Goal: Information Seeking & Learning: Check status

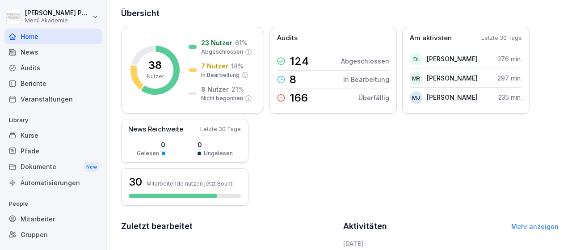
scroll to position [238, 0]
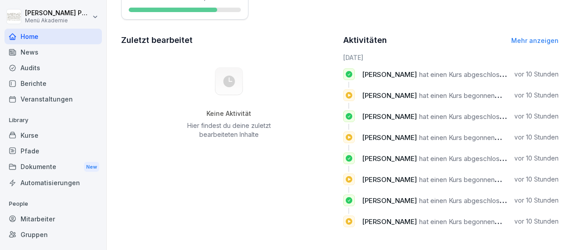
click at [41, 217] on div "Mitarbeiter" at bounding box center [52, 219] width 97 height 16
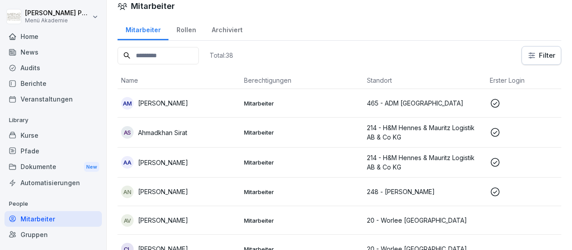
scroll to position [52, 0]
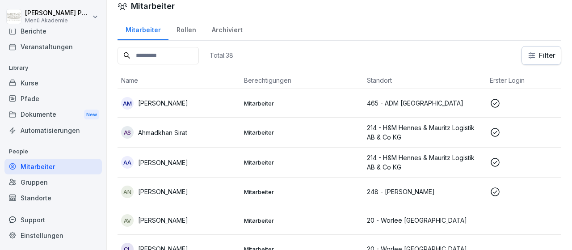
click at [44, 198] on div "Standorte" at bounding box center [52, 198] width 97 height 16
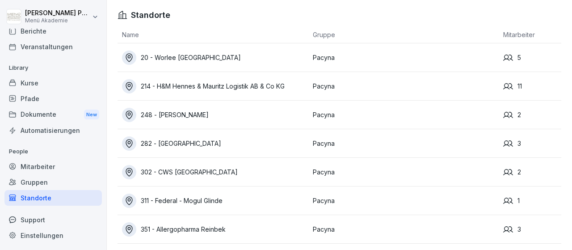
click at [170, 56] on div "20 - Worlee [GEOGRAPHIC_DATA]" at bounding box center [215, 57] width 186 height 14
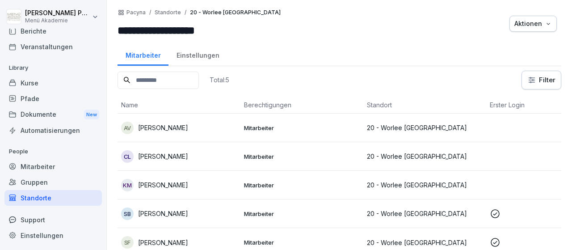
click at [179, 156] on p "Christiane Laue" at bounding box center [163, 155] width 50 height 9
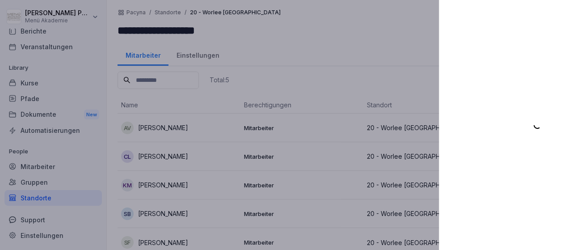
scroll to position [52, 0]
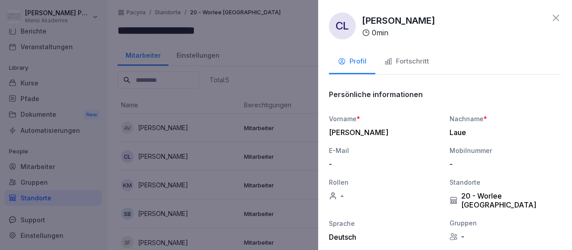
click at [414, 61] on div "Fortschritt" at bounding box center [406, 61] width 45 height 10
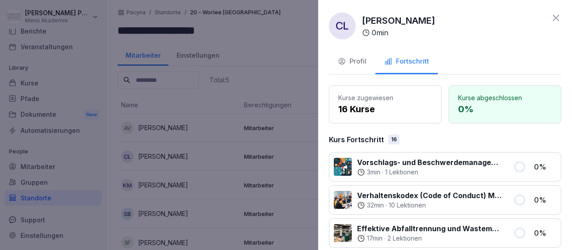
click at [564, 18] on div "CL Christiane Laue 0 min Profil Fortschritt Kurse zugewiesen 16 Kurse Kurse abg…" at bounding box center [445, 125] width 254 height 250
click at [171, 184] on div at bounding box center [286, 125] width 572 height 250
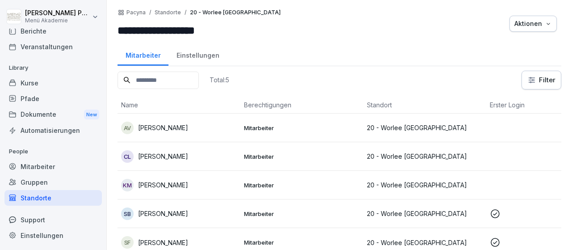
click at [176, 185] on p "Klaudia Mikolajczak" at bounding box center [163, 184] width 50 height 9
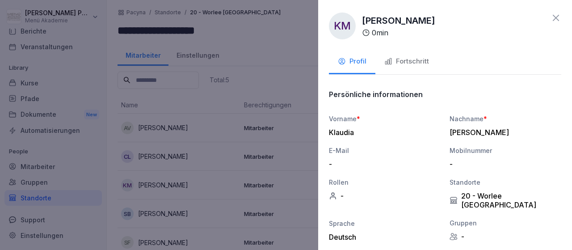
click at [399, 59] on div "Fortschritt" at bounding box center [406, 61] width 45 height 10
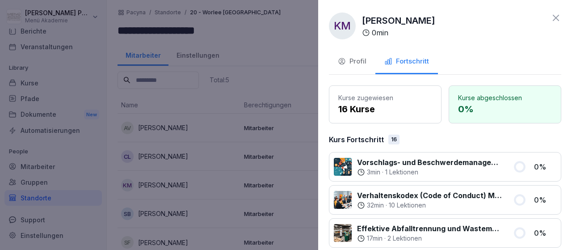
click at [307, 137] on div at bounding box center [286, 125] width 572 height 250
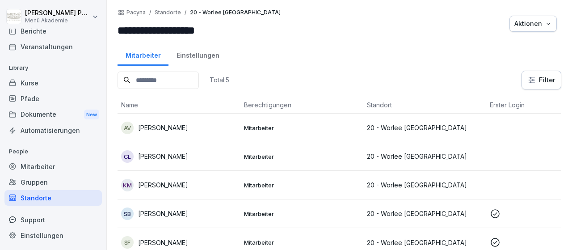
click at [165, 214] on p "Sandra Berka" at bounding box center [163, 213] width 50 height 9
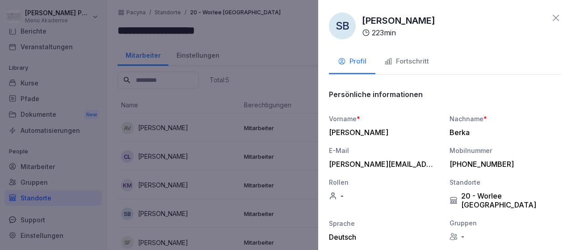
click at [409, 58] on div "Fortschritt" at bounding box center [406, 61] width 45 height 10
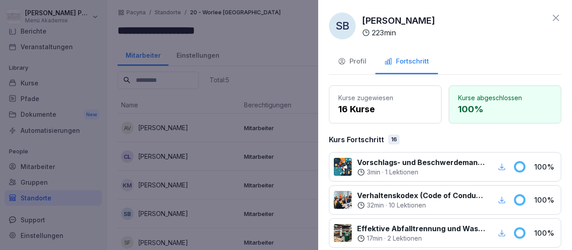
click at [207, 199] on div at bounding box center [286, 125] width 572 height 250
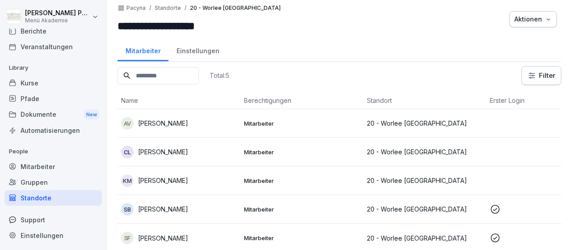
scroll to position [6, 0]
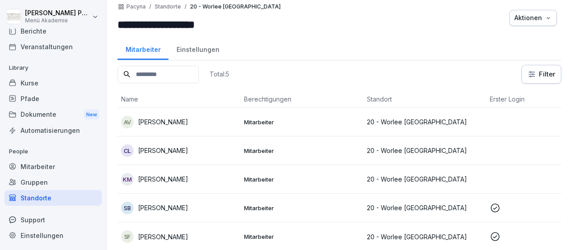
click at [41, 199] on div "Standorte" at bounding box center [52, 198] width 97 height 16
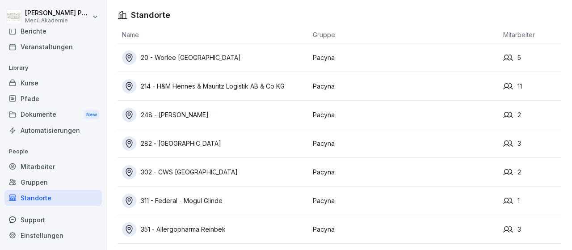
click at [196, 85] on div "214 - H&M Hennes & Mauritz Logistik AB & Co KG" at bounding box center [215, 86] width 186 height 14
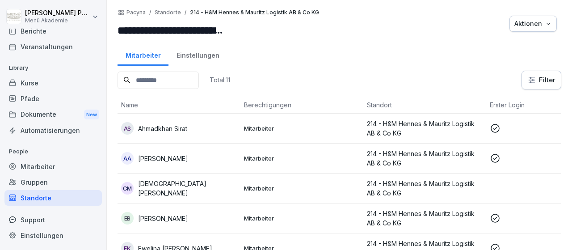
click at [151, 128] on p "Ahmadkhan Sirat" at bounding box center [162, 128] width 49 height 9
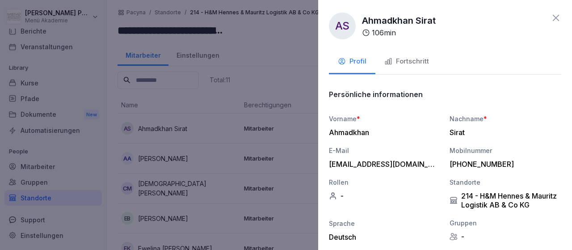
click at [410, 64] on div "Fortschritt" at bounding box center [406, 61] width 45 height 10
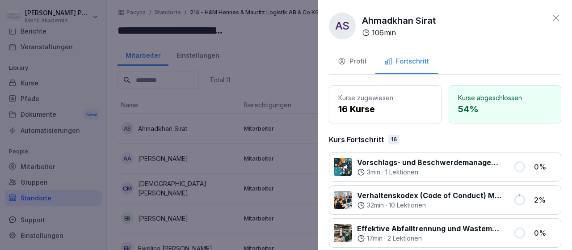
click at [561, 17] on icon at bounding box center [555, 18] width 11 height 11
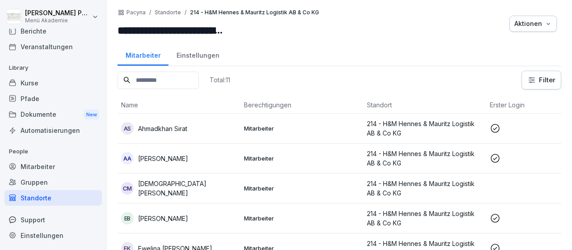
scroll to position [52, 0]
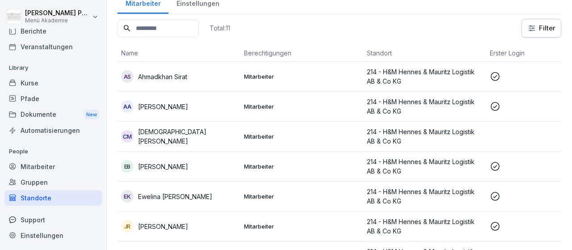
click at [164, 105] on p "Ahmed Al-Tameemi" at bounding box center [163, 106] width 50 height 9
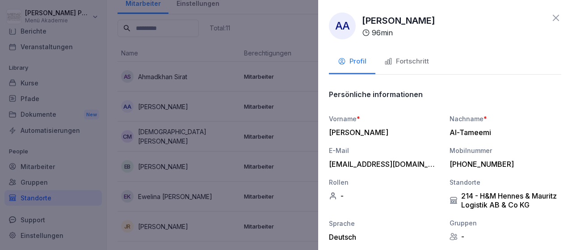
click at [418, 63] on div "Fortschritt" at bounding box center [406, 61] width 45 height 10
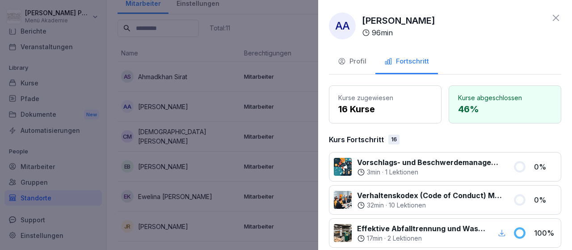
click at [561, 23] on icon at bounding box center [555, 18] width 11 height 11
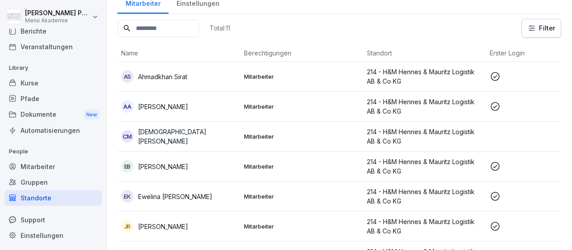
click at [161, 134] on p "Christian Meyer" at bounding box center [187, 136] width 99 height 19
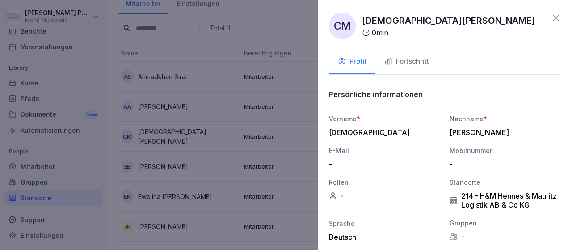
click at [414, 56] on button "Fortschritt" at bounding box center [406, 62] width 63 height 24
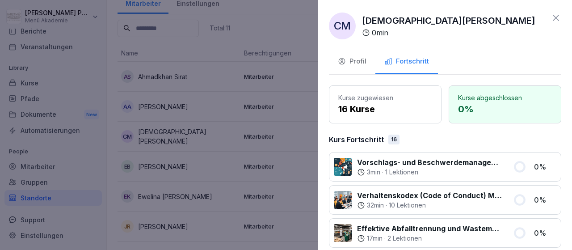
drag, startPoint x: 543, startPoint y: 9, endPoint x: 549, endPoint y: 13, distance: 7.2
click at [544, 11] on div "CM Christian Meyer 0 min Profil Fortschritt Kurse zugewiesen 16 Kurse Kurse abg…" at bounding box center [445, 125] width 254 height 250
click at [557, 18] on icon at bounding box center [555, 18] width 11 height 11
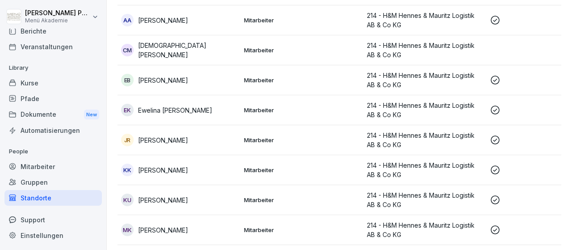
scroll to position [155, 0]
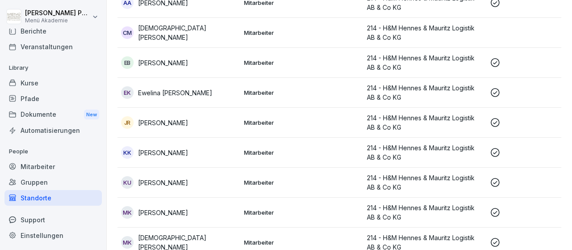
click at [187, 63] on p "Emmanuel Oko Brown" at bounding box center [163, 62] width 50 height 9
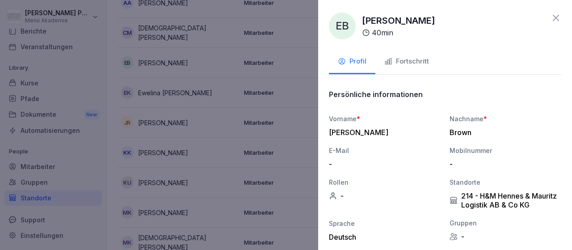
click at [413, 59] on div "Fortschritt" at bounding box center [406, 61] width 45 height 10
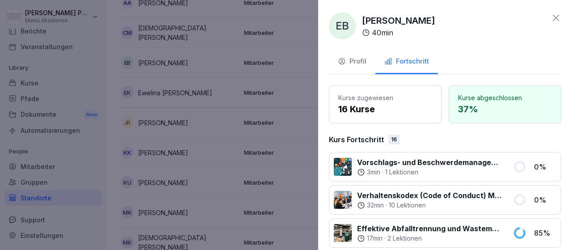
click at [554, 17] on icon at bounding box center [555, 18] width 11 height 11
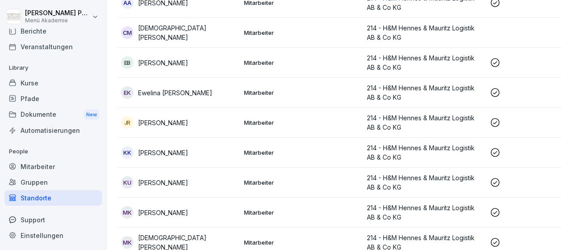
click at [160, 92] on p "Ewelina Emilia Kamionowska" at bounding box center [175, 92] width 74 height 9
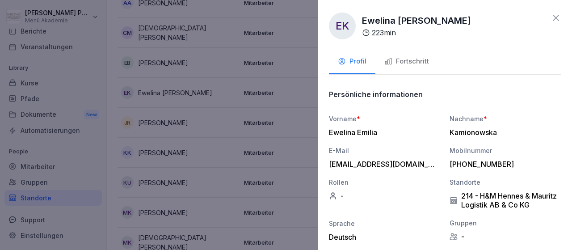
click at [411, 59] on div "Fortschritt" at bounding box center [406, 61] width 45 height 10
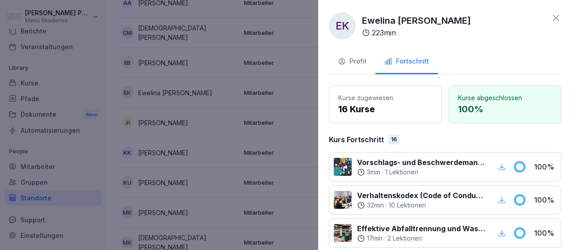
click at [558, 18] on icon at bounding box center [555, 18] width 11 height 11
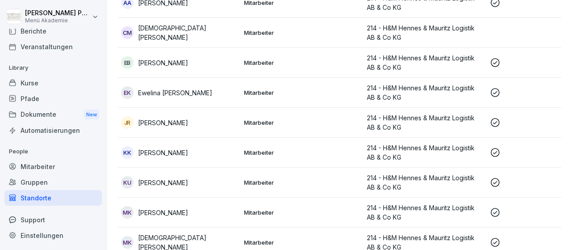
click at [174, 126] on p "Jessica Rieger" at bounding box center [163, 122] width 50 height 9
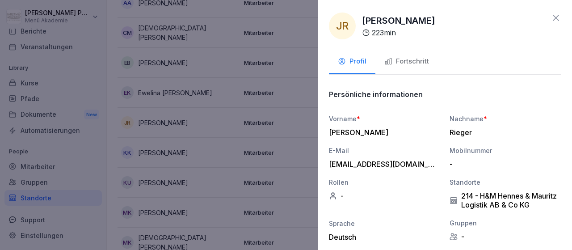
click at [412, 62] on div "Fortschritt" at bounding box center [406, 61] width 45 height 10
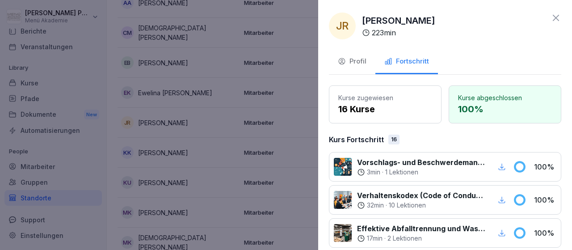
click at [556, 17] on icon at bounding box center [555, 18] width 6 height 6
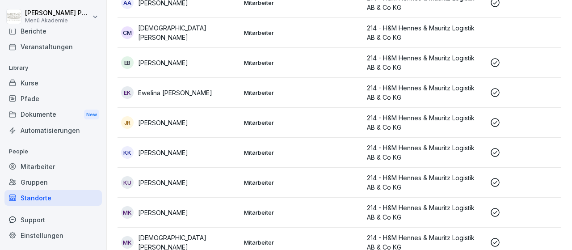
click at [155, 151] on p "Kamkai Khan" at bounding box center [163, 152] width 50 height 9
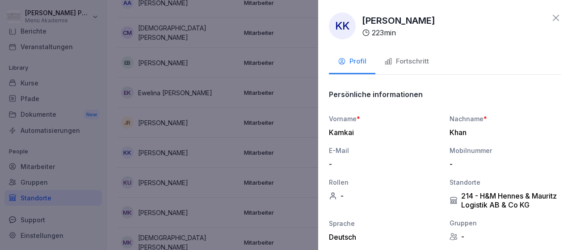
click at [420, 58] on div "Fortschritt" at bounding box center [406, 61] width 45 height 10
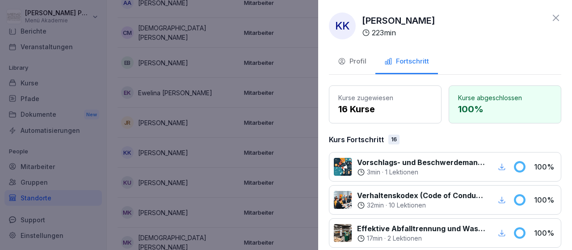
drag, startPoint x: 555, startPoint y: 17, endPoint x: 542, endPoint y: 25, distance: 14.8
click at [555, 17] on icon at bounding box center [555, 18] width 11 height 11
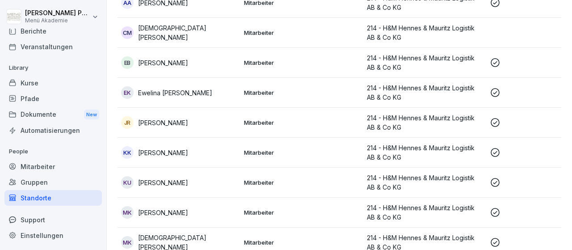
click at [160, 179] on p "Kate Uwoghiren" at bounding box center [163, 182] width 50 height 9
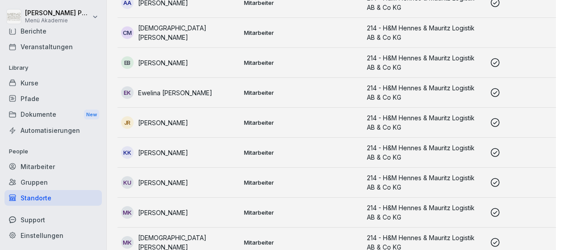
click at [160, 179] on div at bounding box center [286, 125] width 572 height 250
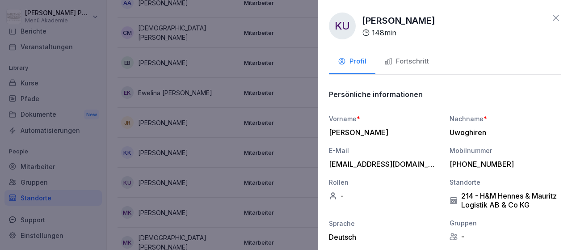
click at [414, 63] on div "Fortschritt" at bounding box center [406, 61] width 45 height 10
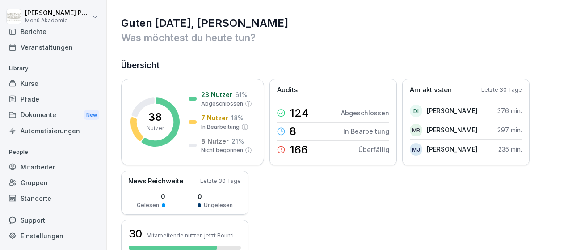
scroll to position [52, 0]
click at [36, 199] on div "Standorte" at bounding box center [52, 198] width 97 height 16
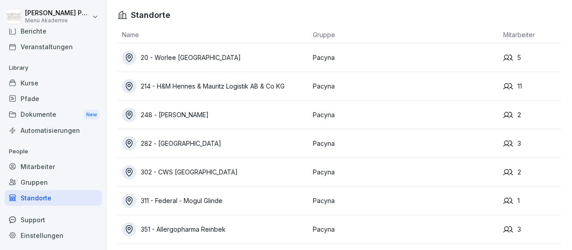
click at [249, 84] on div "214 - H&M Hennes & Mauritz Logistik AB & Co KG" at bounding box center [215, 86] width 186 height 14
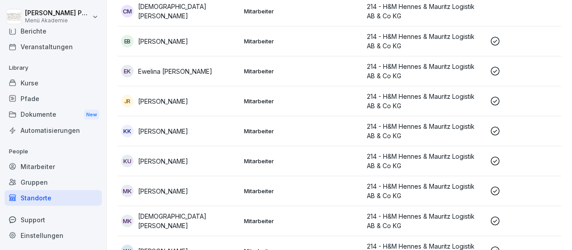
scroll to position [192, 0]
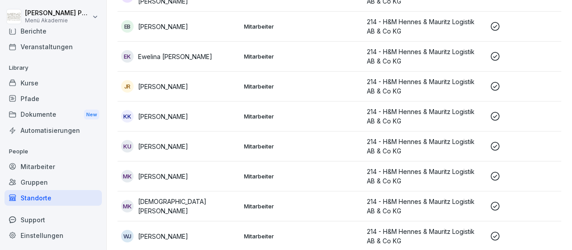
click at [161, 176] on p "Majid Khorami" at bounding box center [163, 176] width 50 height 9
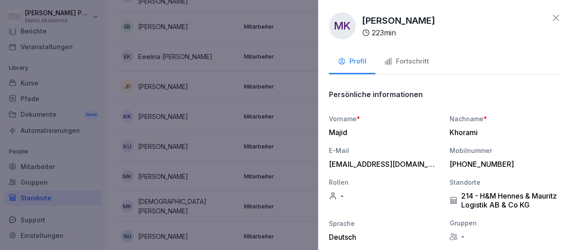
click at [402, 62] on div "Fortschritt" at bounding box center [406, 61] width 45 height 10
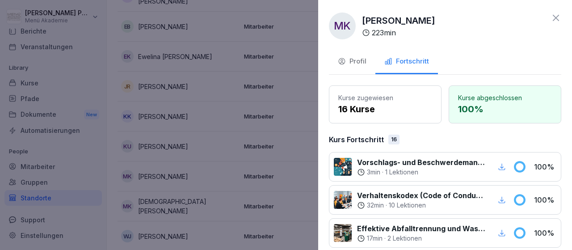
click at [557, 20] on icon at bounding box center [555, 18] width 11 height 11
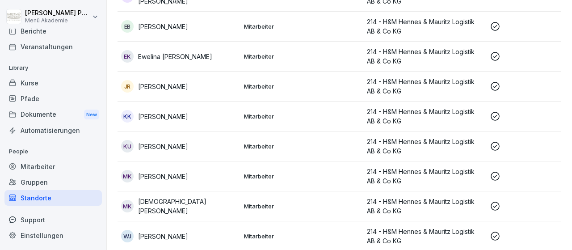
click at [154, 203] on p "Muhammed Kebbeh" at bounding box center [187, 206] width 99 height 19
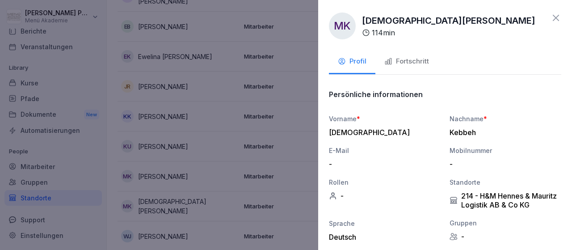
click at [396, 63] on div "Fortschritt" at bounding box center [406, 61] width 45 height 10
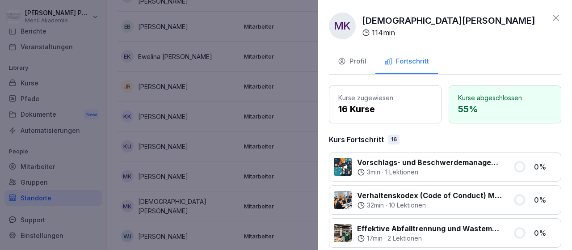
click at [554, 18] on icon at bounding box center [555, 18] width 11 height 11
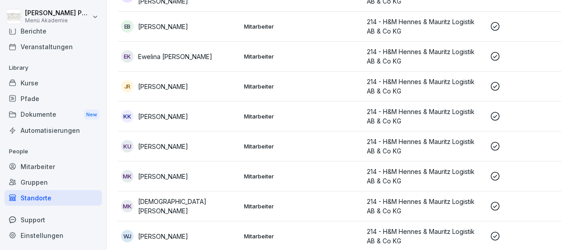
click at [159, 235] on p "Waheed Janbaz" at bounding box center [163, 235] width 50 height 9
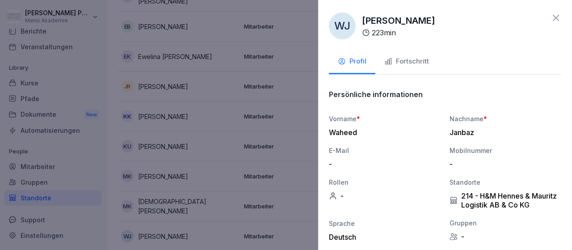
click at [423, 58] on div "Fortschritt" at bounding box center [406, 61] width 45 height 10
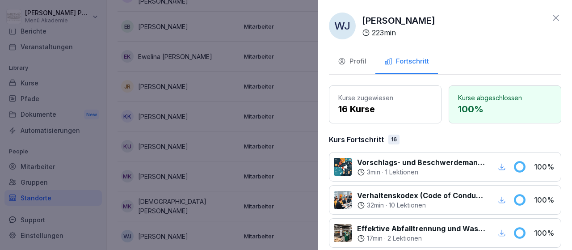
click at [557, 18] on icon at bounding box center [555, 18] width 11 height 11
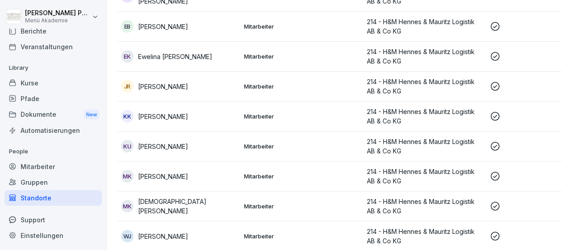
click at [27, 197] on div "Standorte" at bounding box center [52, 198] width 97 height 16
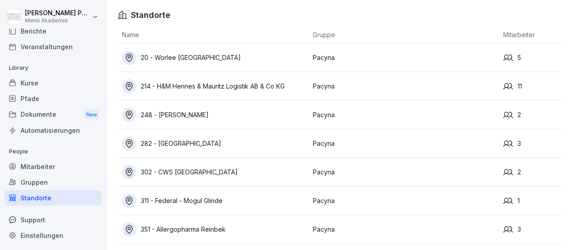
click at [171, 113] on div "248 - [PERSON_NAME]" at bounding box center [215, 115] width 186 height 14
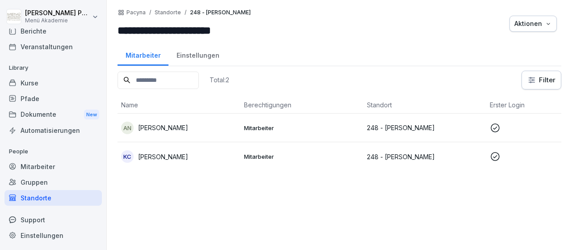
click at [160, 127] on p "Amna Al Naser" at bounding box center [163, 127] width 50 height 9
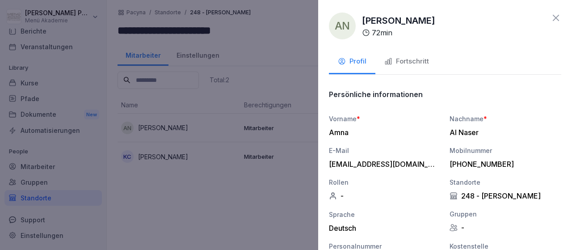
click at [411, 64] on div "Fortschritt" at bounding box center [406, 61] width 45 height 10
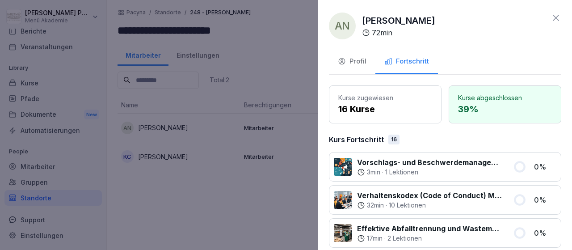
click at [561, 17] on icon at bounding box center [555, 18] width 11 height 11
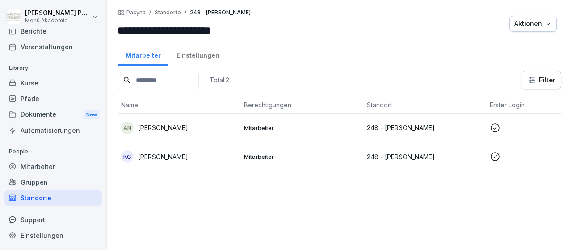
click at [177, 156] on p "Karl-Heinz Clasen" at bounding box center [163, 156] width 50 height 9
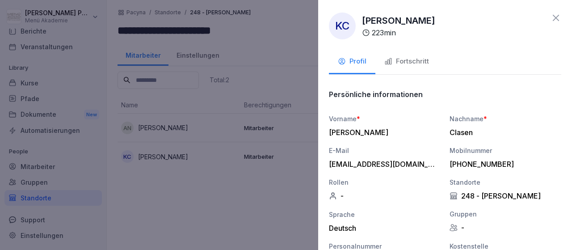
click at [420, 58] on div "Fortschritt" at bounding box center [406, 61] width 45 height 10
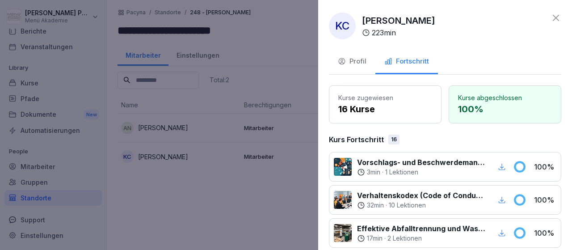
click at [552, 18] on icon at bounding box center [555, 18] width 11 height 11
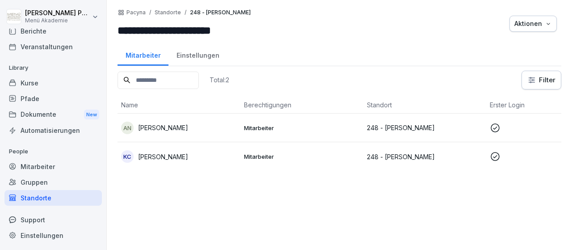
click at [66, 194] on div "Standorte" at bounding box center [52, 198] width 97 height 16
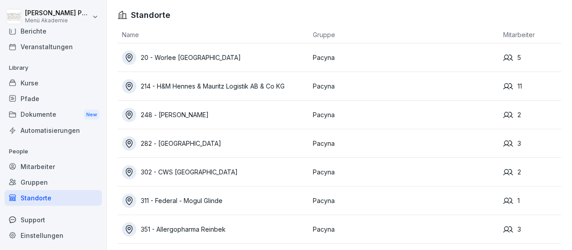
click at [173, 146] on div "282 - [GEOGRAPHIC_DATA]" at bounding box center [215, 143] width 186 height 14
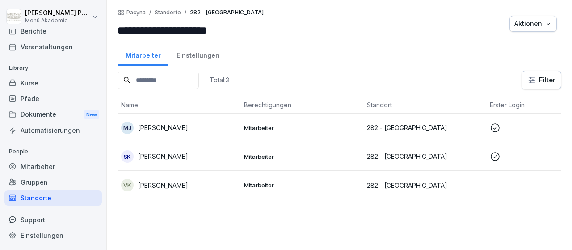
click at [173, 125] on p "[PERSON_NAME]" at bounding box center [163, 127] width 50 height 9
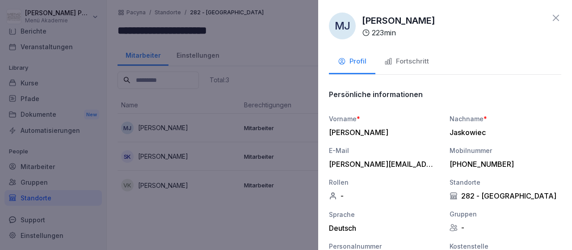
click at [405, 62] on div "Fortschritt" at bounding box center [406, 61] width 45 height 10
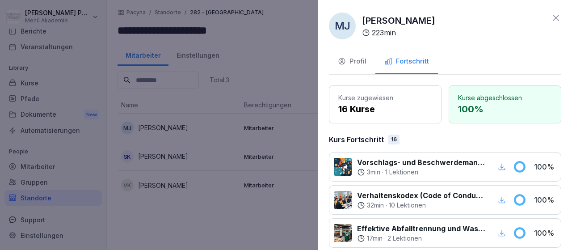
drag, startPoint x: 558, startPoint y: 15, endPoint x: 550, endPoint y: 17, distance: 8.2
click at [557, 15] on icon at bounding box center [555, 18] width 11 height 11
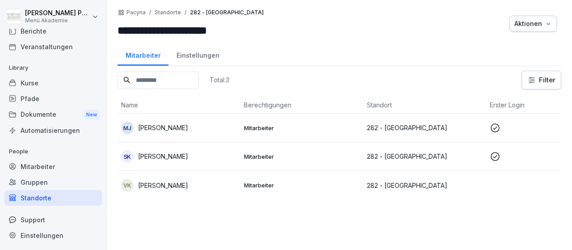
click at [161, 149] on td "SK Sylwia Eliza Kobiela" at bounding box center [178, 156] width 123 height 29
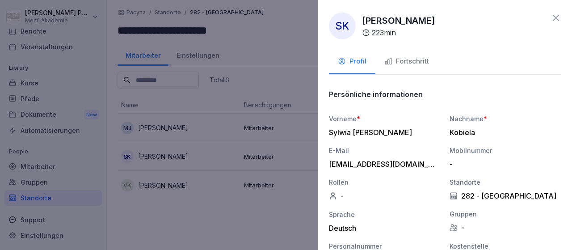
click at [391, 61] on div "Fortschritt" at bounding box center [406, 61] width 45 height 10
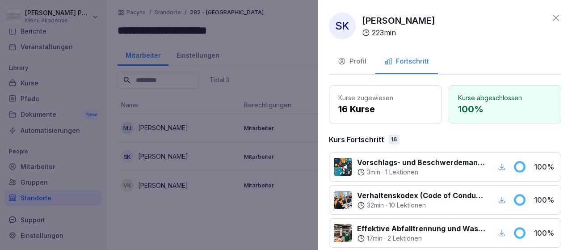
click at [553, 17] on icon at bounding box center [555, 18] width 11 height 11
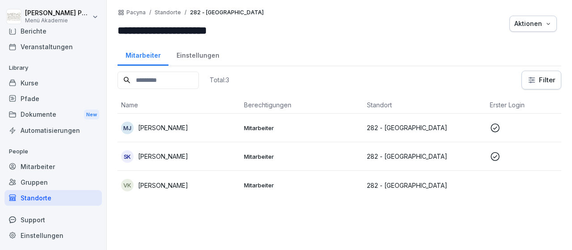
click at [155, 185] on p "Vida Kotei" at bounding box center [163, 184] width 50 height 9
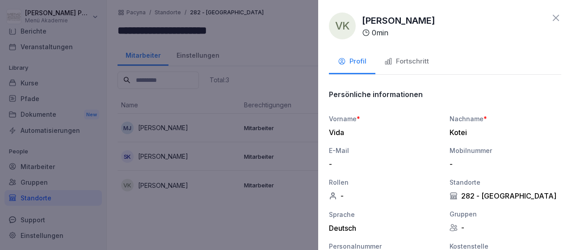
click at [409, 64] on div "Fortschritt" at bounding box center [406, 61] width 45 height 10
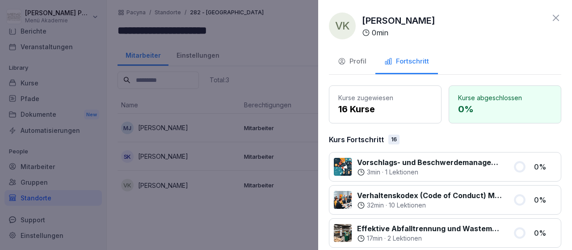
click at [557, 19] on icon at bounding box center [555, 18] width 6 height 6
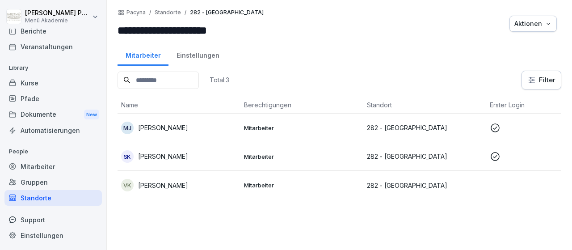
click at [40, 198] on div "Standorte" at bounding box center [52, 198] width 97 height 16
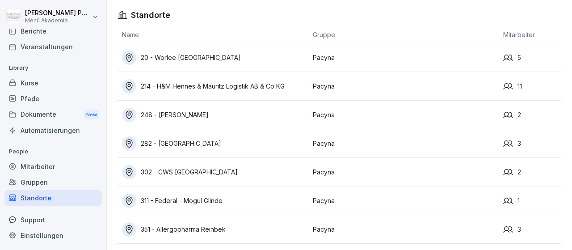
click at [187, 172] on div "302 - CWS [GEOGRAPHIC_DATA]" at bounding box center [215, 172] width 186 height 14
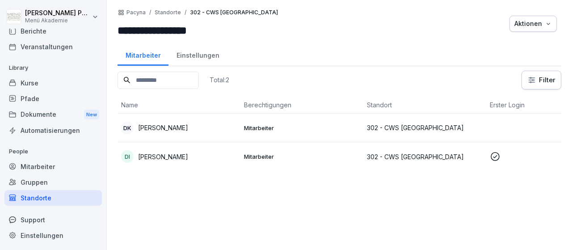
click at [268, 124] on p "Mitarbeiter" at bounding box center [302, 128] width 116 height 8
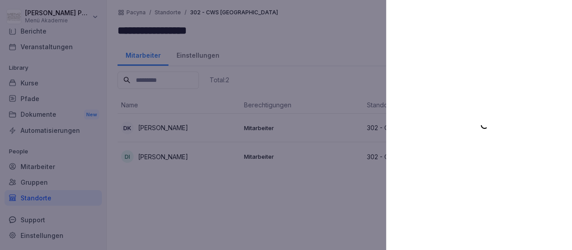
scroll to position [52, 0]
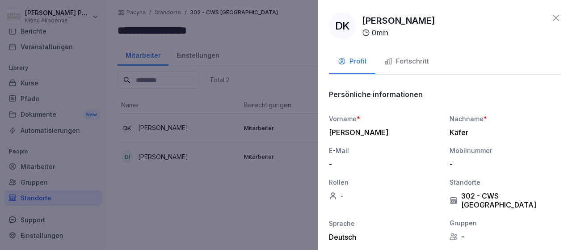
click at [409, 61] on div "Fortschritt" at bounding box center [406, 61] width 45 height 10
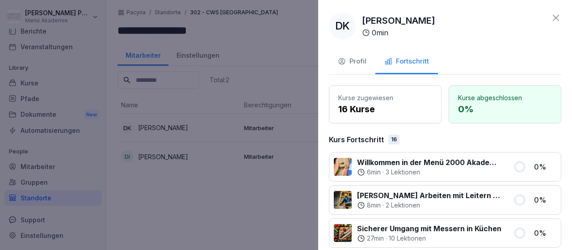
click at [557, 21] on icon at bounding box center [555, 18] width 11 height 11
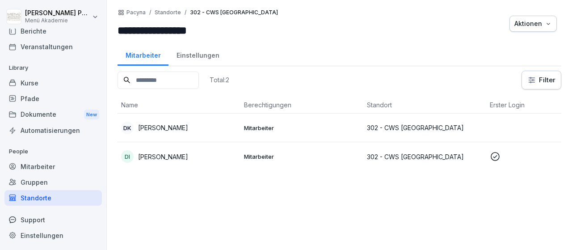
click at [197, 163] on td "DI Dituri Isufaj" at bounding box center [178, 156] width 123 height 29
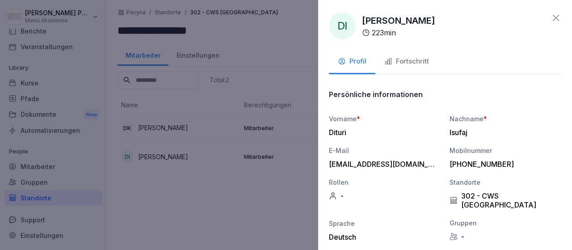
click at [155, 156] on div at bounding box center [286, 125] width 572 height 250
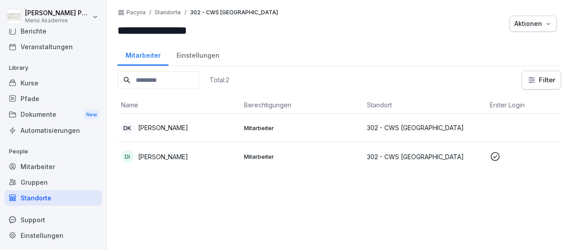
click at [156, 155] on p "[PERSON_NAME]" at bounding box center [163, 156] width 50 height 9
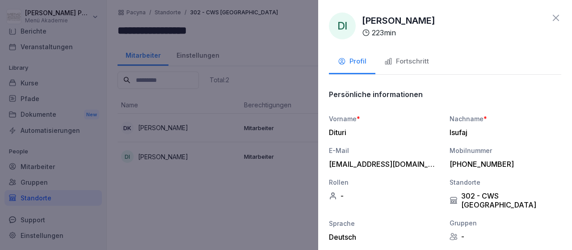
click at [398, 60] on div "Fortschritt" at bounding box center [406, 61] width 45 height 10
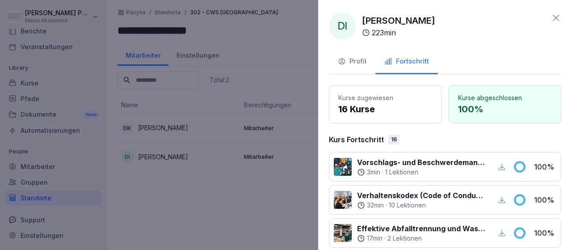
click at [557, 20] on icon at bounding box center [555, 18] width 11 height 11
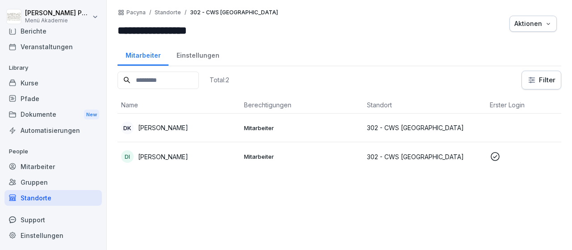
click at [37, 195] on div "Standorte" at bounding box center [52, 198] width 97 height 16
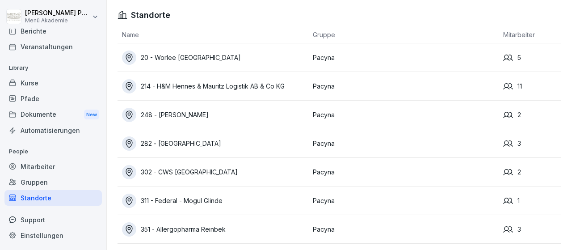
click at [211, 197] on div "311 - Federal - Mogul Glinde" at bounding box center [215, 200] width 186 height 14
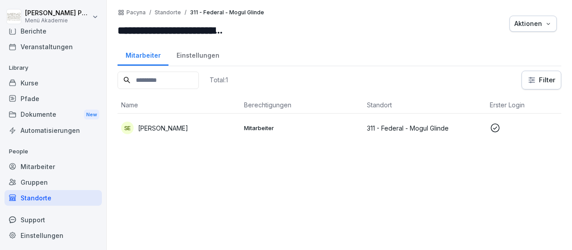
click at [195, 122] on div "SE Stefanie Engelmann" at bounding box center [179, 127] width 116 height 13
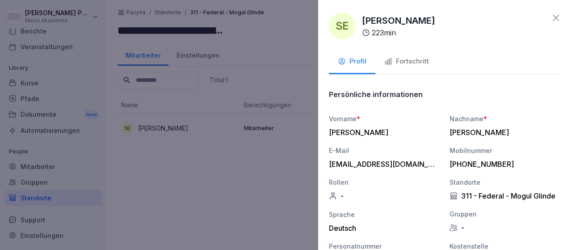
click at [404, 66] on div "Fortschritt" at bounding box center [406, 61] width 45 height 10
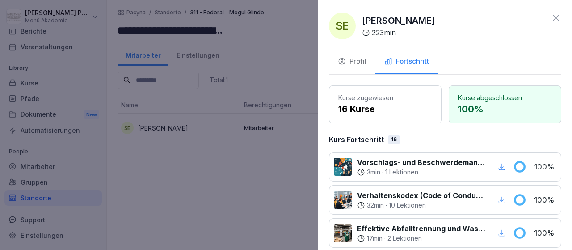
click at [554, 18] on icon at bounding box center [555, 18] width 11 height 11
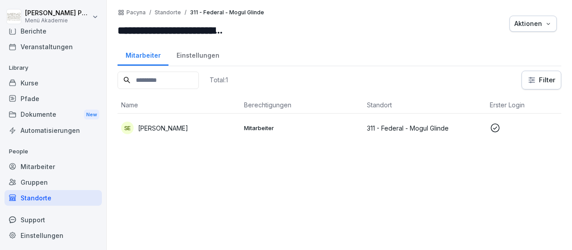
click at [30, 198] on div "Standorte" at bounding box center [52, 198] width 97 height 16
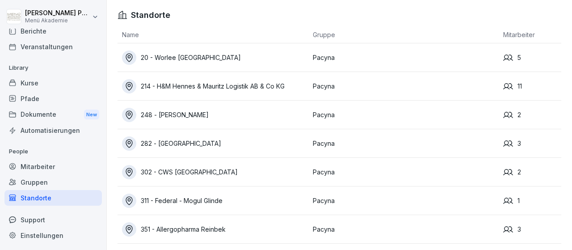
click at [221, 229] on div "351 - Allergopharma Reinbek" at bounding box center [215, 229] width 186 height 14
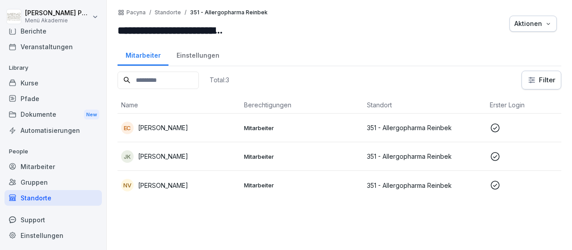
click at [172, 128] on p "Emine Ceylan" at bounding box center [163, 127] width 50 height 9
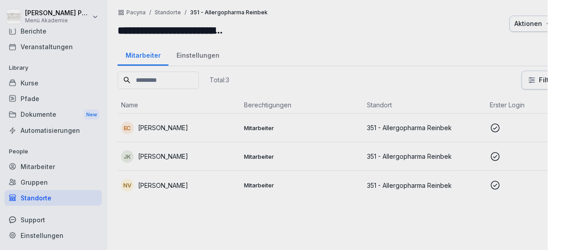
scroll to position [52, 0]
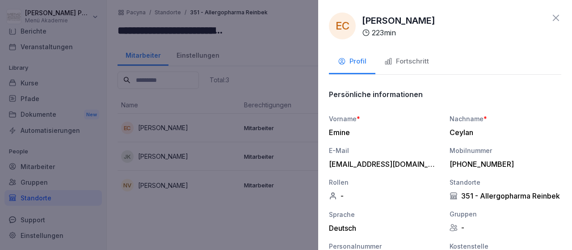
click at [386, 59] on icon "button" at bounding box center [388, 61] width 8 height 8
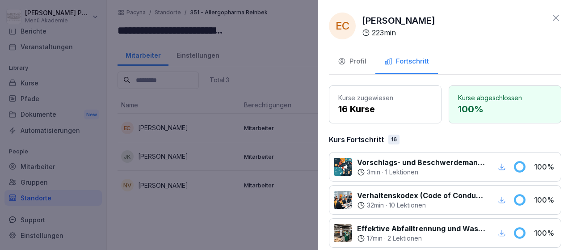
click at [557, 17] on icon at bounding box center [555, 18] width 11 height 11
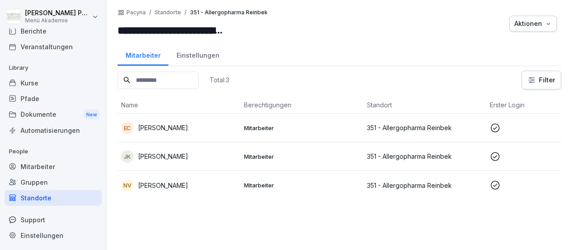
click at [188, 155] on p "Janine Klifoth-Hintelmann" at bounding box center [163, 155] width 50 height 9
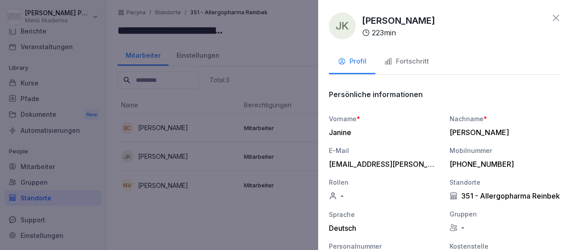
click at [416, 53] on button "Fortschritt" at bounding box center [406, 62] width 63 height 24
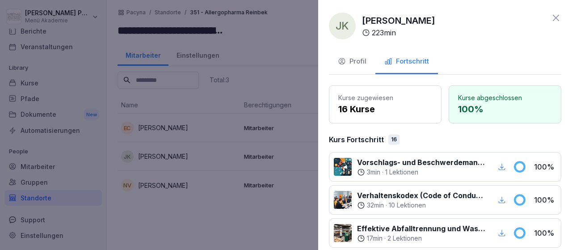
click at [414, 62] on div "Fortschritt" at bounding box center [406, 61] width 45 height 10
click at [556, 17] on icon at bounding box center [555, 18] width 11 height 11
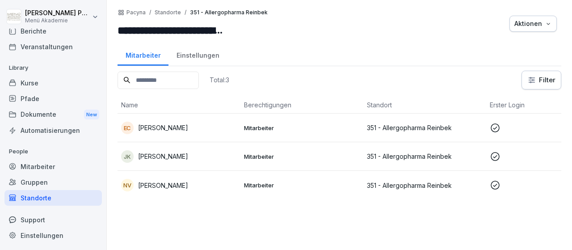
click at [160, 184] on p "Nadine Vogt" at bounding box center [163, 184] width 50 height 9
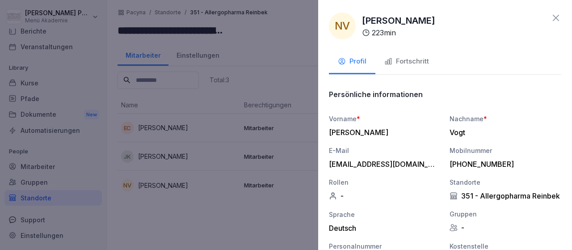
click at [410, 63] on div "Fortschritt" at bounding box center [406, 61] width 45 height 10
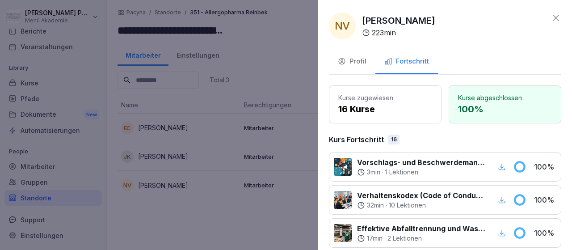
click at [559, 20] on icon at bounding box center [555, 18] width 11 height 11
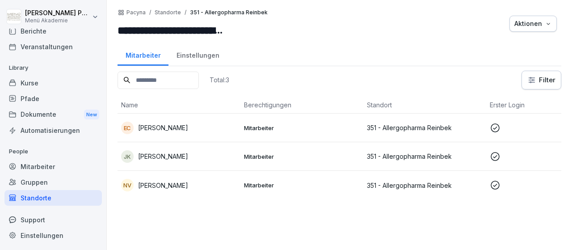
click at [26, 195] on div "Standorte" at bounding box center [52, 198] width 97 height 16
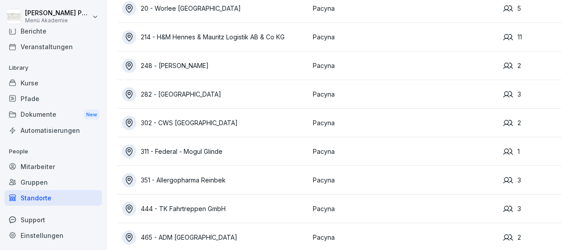
scroll to position [104, 0]
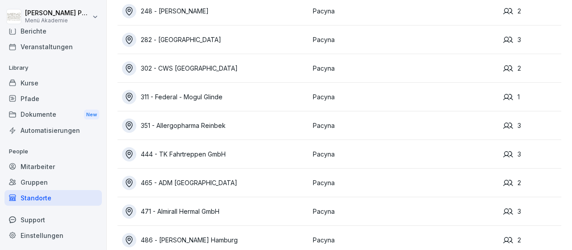
click at [211, 155] on div "444 - TK Fahrtreppen GmbH" at bounding box center [215, 154] width 186 height 14
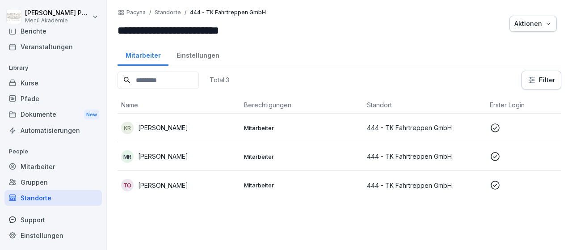
click at [274, 130] on p "Mitarbeiter" at bounding box center [302, 128] width 116 height 8
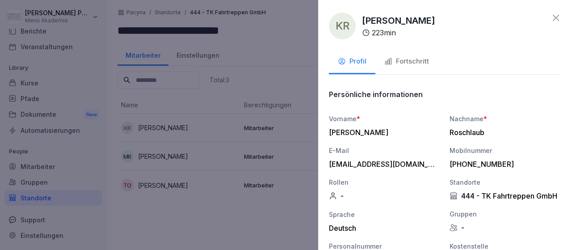
click at [416, 59] on div "Fortschritt" at bounding box center [406, 61] width 45 height 10
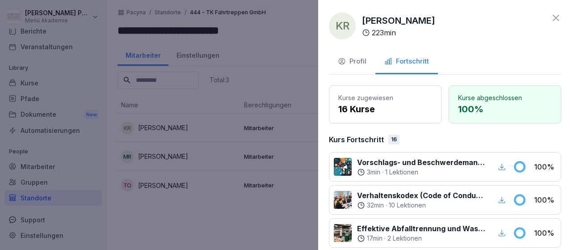
click at [556, 21] on icon at bounding box center [555, 18] width 11 height 11
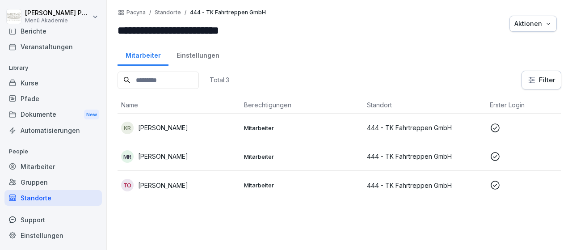
click at [277, 156] on p "Mitarbeiter" at bounding box center [302, 156] width 116 height 8
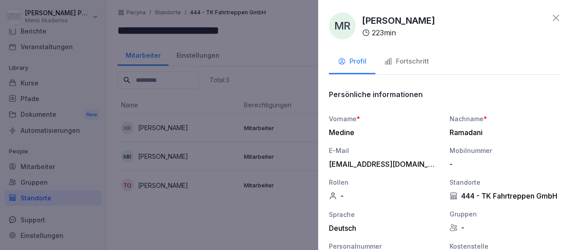
click at [413, 60] on div "Fortschritt" at bounding box center [406, 61] width 45 height 10
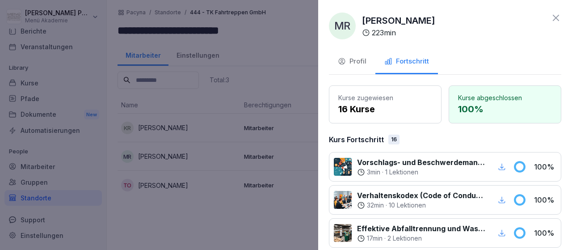
click at [555, 19] on icon at bounding box center [555, 18] width 6 height 6
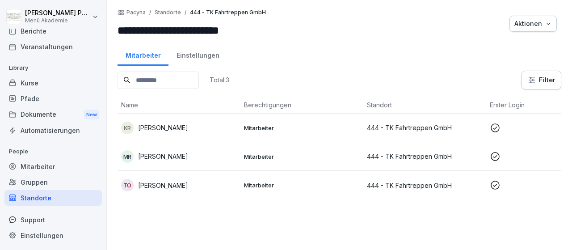
click at [267, 184] on p "Mitarbeiter" at bounding box center [302, 185] width 116 height 8
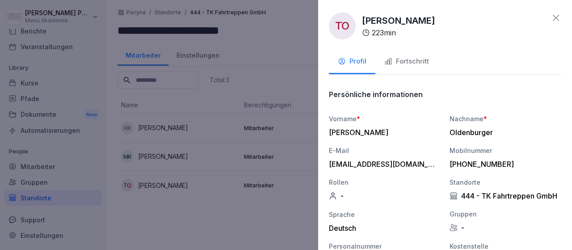
click at [431, 63] on button "Fortschritt" at bounding box center [406, 62] width 63 height 24
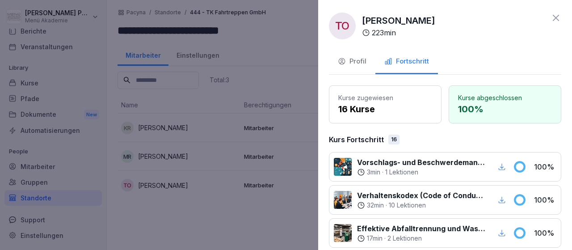
click at [557, 14] on icon at bounding box center [555, 18] width 11 height 11
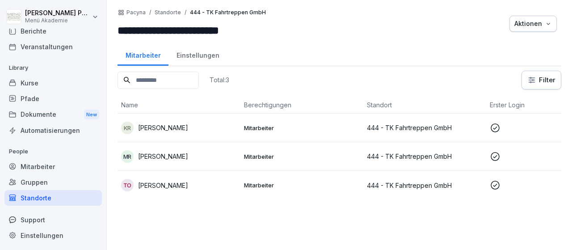
click at [33, 194] on div "Standorte" at bounding box center [52, 198] width 97 height 16
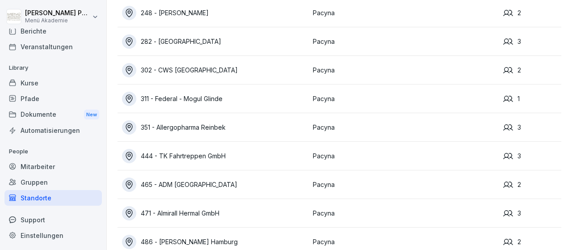
scroll to position [104, 0]
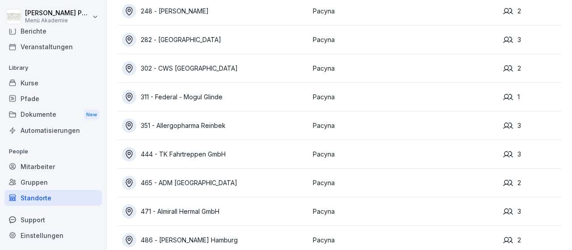
click at [205, 182] on div "465 - ADM [GEOGRAPHIC_DATA]" at bounding box center [215, 183] width 186 height 14
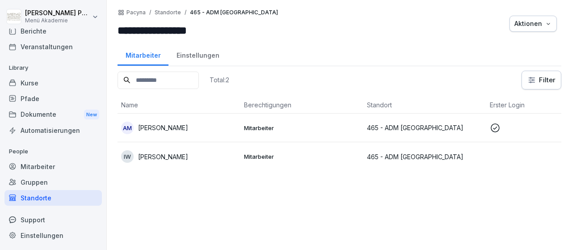
click at [266, 124] on p "Mitarbeiter" at bounding box center [302, 128] width 116 height 8
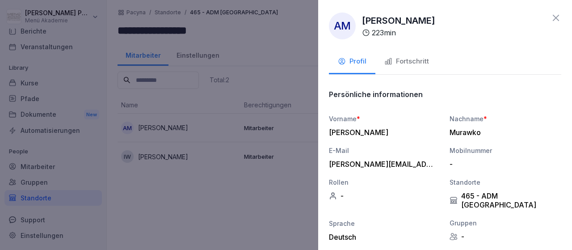
click at [416, 60] on div "Fortschritt" at bounding box center [406, 61] width 45 height 10
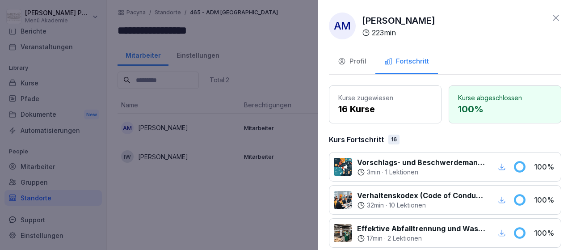
click at [556, 19] on icon at bounding box center [555, 18] width 11 height 11
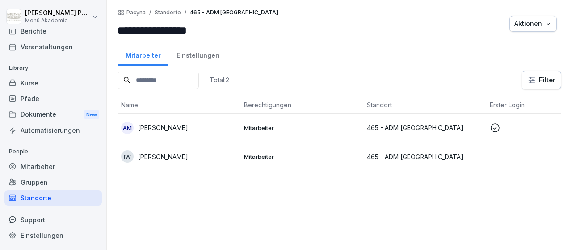
click at [271, 152] on p "Mitarbeiter" at bounding box center [302, 156] width 116 height 8
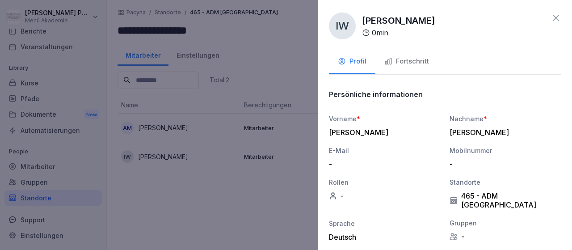
click at [392, 62] on icon "button" at bounding box center [388, 61] width 8 height 8
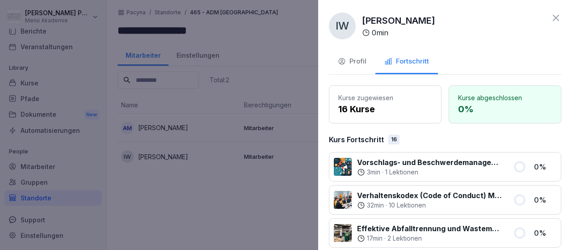
click at [557, 18] on icon at bounding box center [555, 18] width 6 height 6
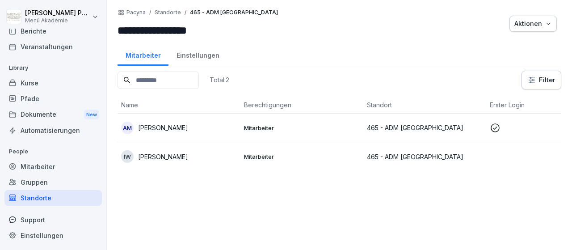
drag, startPoint x: 33, startPoint y: 197, endPoint x: 34, endPoint y: 192, distance: 5.2
click at [33, 197] on div "Standorte" at bounding box center [52, 198] width 97 height 16
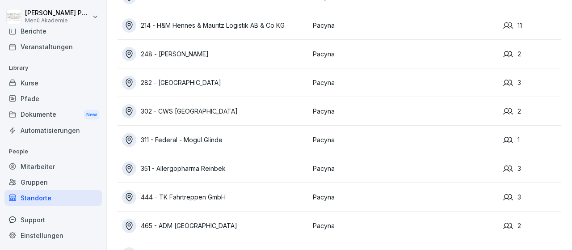
scroll to position [115, 0]
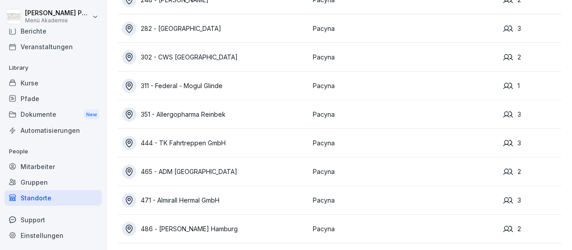
click at [209, 198] on div "471 - Almirall Hermal GmbH" at bounding box center [215, 200] width 186 height 14
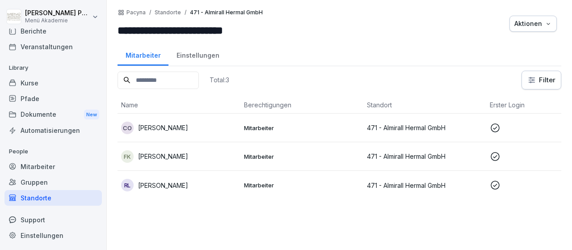
click at [176, 126] on p "Christoph Otten" at bounding box center [163, 127] width 50 height 9
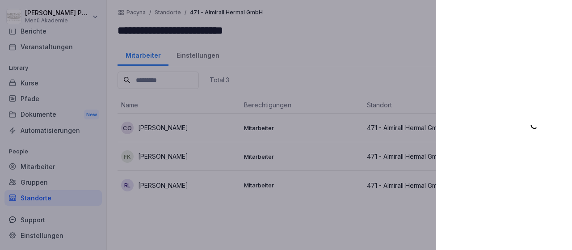
scroll to position [52, 0]
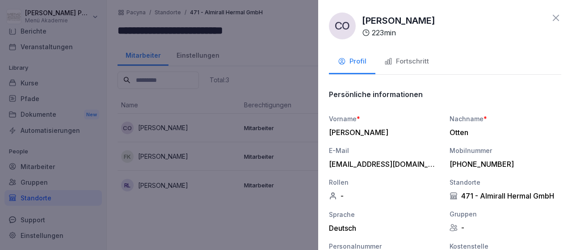
click at [395, 61] on div "Fortschritt" at bounding box center [406, 61] width 45 height 10
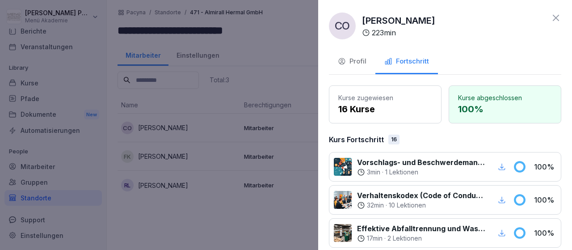
click at [557, 19] on icon at bounding box center [555, 18] width 11 height 11
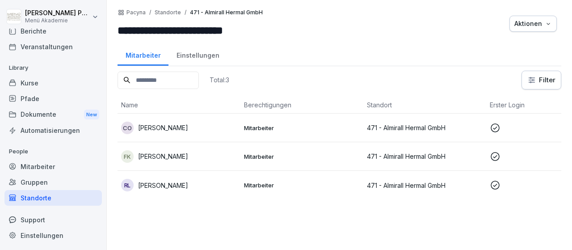
click at [252, 155] on p "Mitarbeiter" at bounding box center [302, 156] width 116 height 8
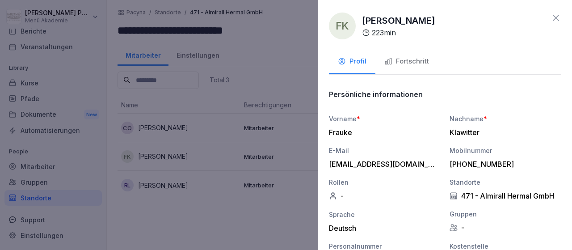
click at [419, 65] on div "Fortschritt" at bounding box center [406, 61] width 45 height 10
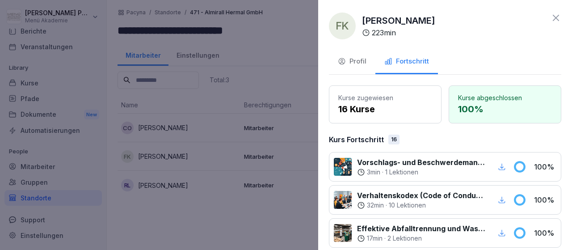
click at [560, 17] on icon at bounding box center [555, 18] width 11 height 11
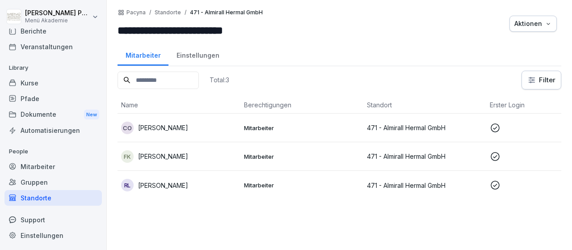
click at [160, 184] on p "Rachel Lassen" at bounding box center [163, 184] width 50 height 9
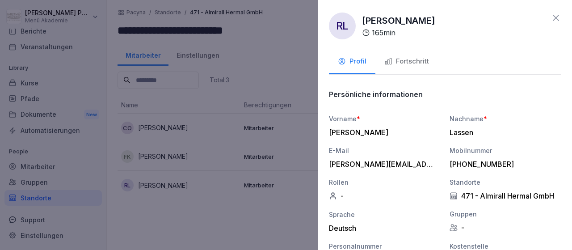
click at [427, 64] on div "Fortschritt" at bounding box center [406, 61] width 45 height 10
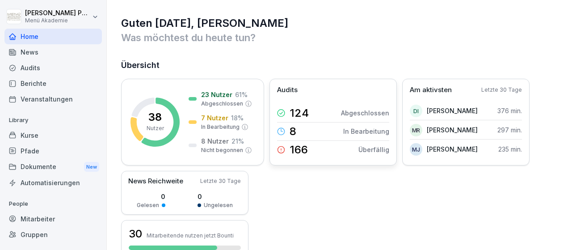
click at [371, 131] on p "In Bearbeitung" at bounding box center [366, 130] width 46 height 9
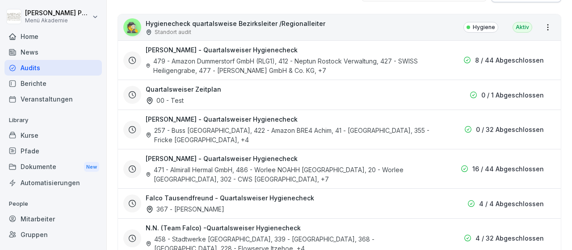
scroll to position [155, 0]
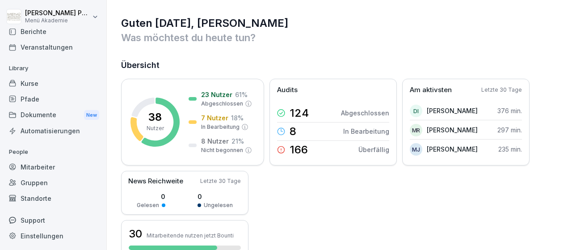
scroll to position [52, 0]
click at [32, 219] on div "Support" at bounding box center [52, 220] width 97 height 16
click at [42, 201] on div "Standorte" at bounding box center [52, 198] width 97 height 16
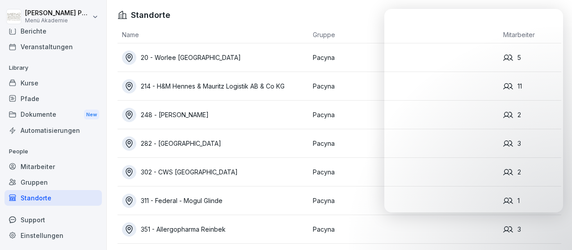
click at [44, 199] on div "Standorte" at bounding box center [52, 198] width 97 height 16
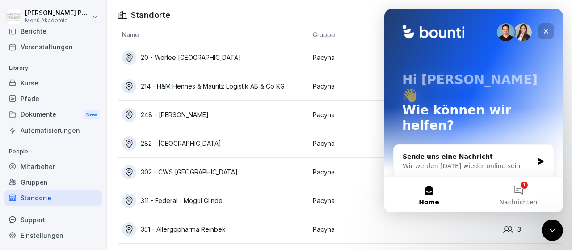
click at [552, 29] on div "Schließen" at bounding box center [546, 31] width 16 height 16
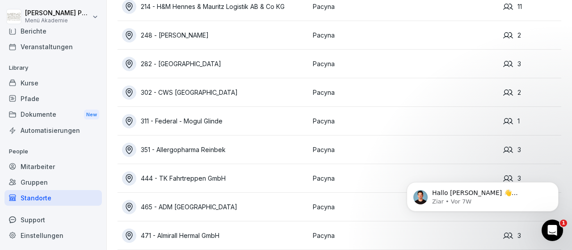
scroll to position [115, 0]
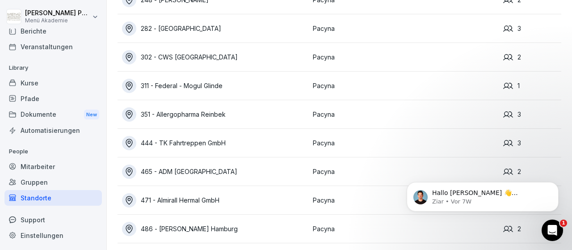
click at [191, 230] on div "486 - [PERSON_NAME] Hamburg" at bounding box center [215, 229] width 186 height 14
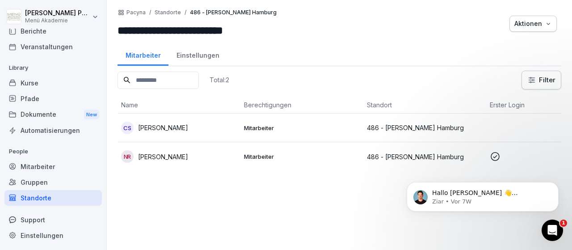
click at [263, 127] on p "Mitarbeiter" at bounding box center [302, 128] width 116 height 8
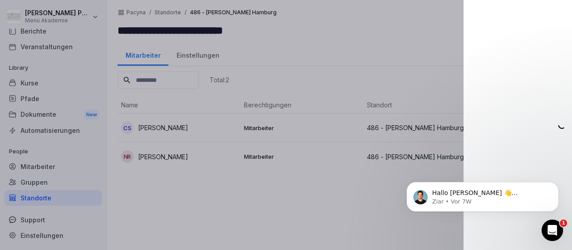
scroll to position [52, 0]
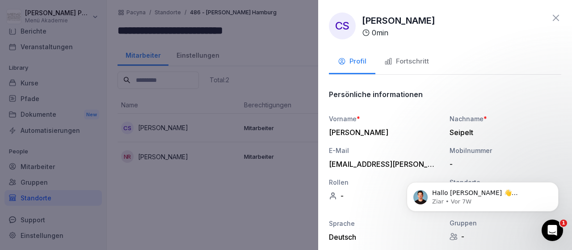
click at [402, 63] on div "Fortschritt" at bounding box center [406, 61] width 45 height 10
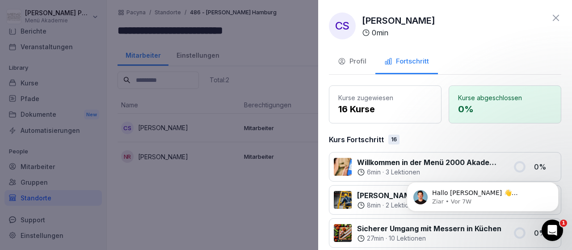
click at [557, 14] on icon at bounding box center [555, 18] width 11 height 11
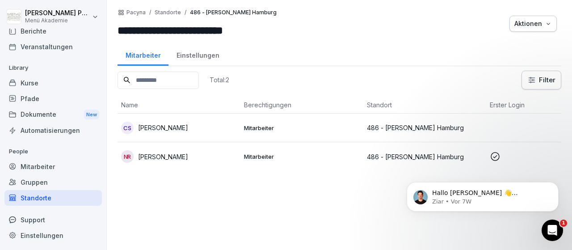
click at [154, 157] on p "[PERSON_NAME]" at bounding box center [163, 156] width 50 height 9
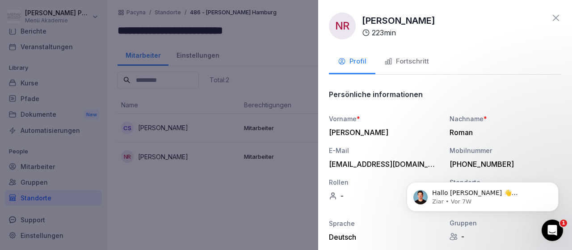
click at [400, 62] on div "Fortschritt" at bounding box center [406, 61] width 45 height 10
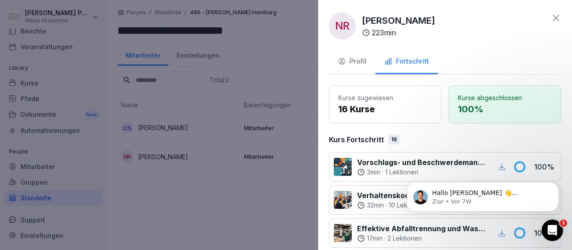
click at [557, 14] on icon at bounding box center [555, 18] width 11 height 11
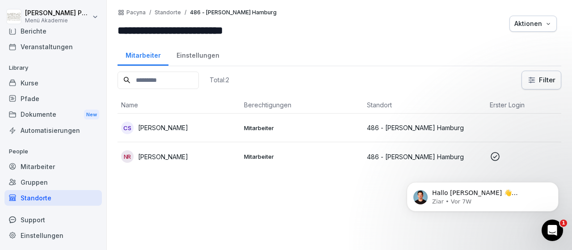
click at [33, 194] on div "Standorte" at bounding box center [52, 198] width 97 height 16
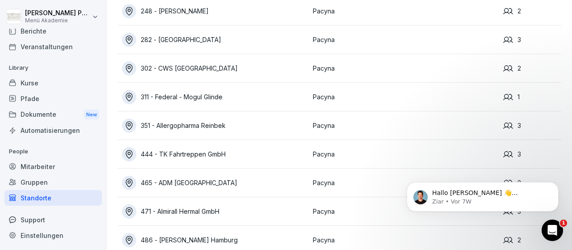
scroll to position [115, 0]
